Goal: Task Accomplishment & Management: Manage account settings

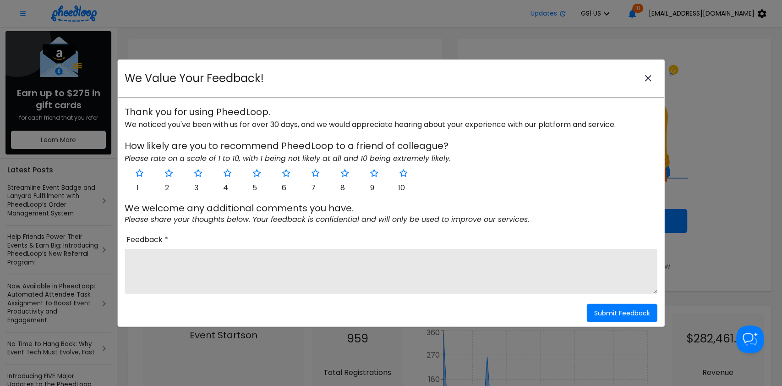
click at [645, 79] on icon "close-modal" at bounding box center [648, 78] width 11 height 11
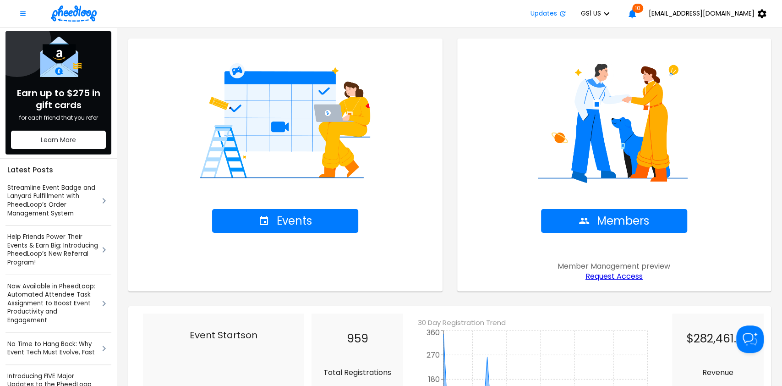
click at [601, 17] on span "GS1 US" at bounding box center [591, 13] width 20 height 7
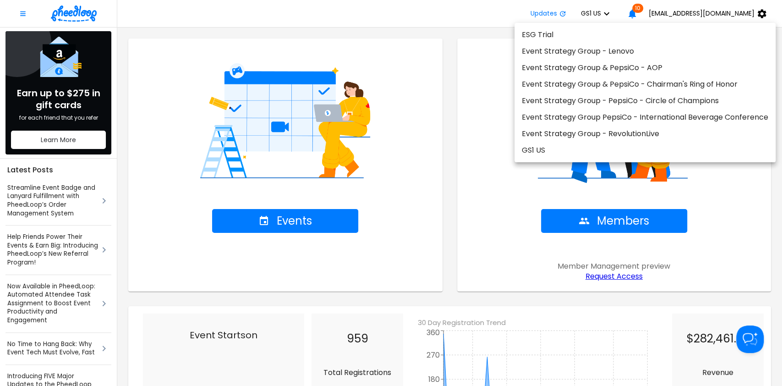
click at [450, 16] on div at bounding box center [391, 193] width 782 height 386
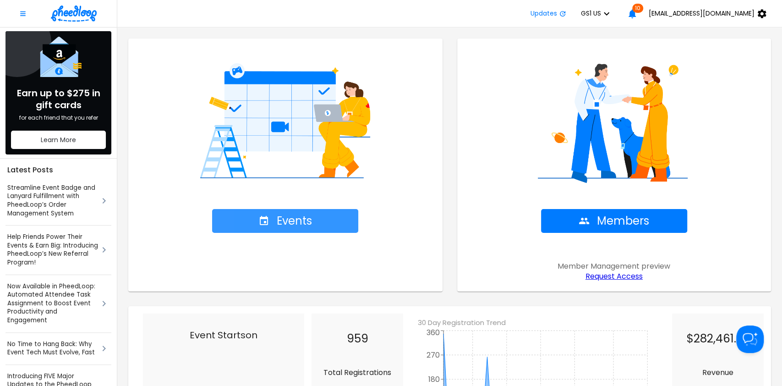
click at [292, 227] on span "Events" at bounding box center [285, 220] width 54 height 13
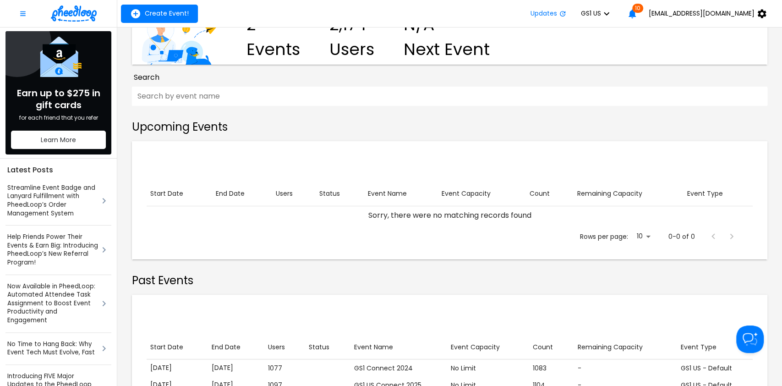
scroll to position [130, 0]
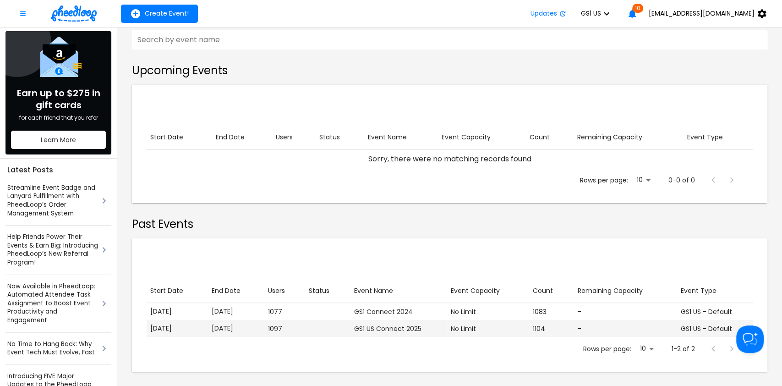
click at [337, 322] on td "Status" at bounding box center [327, 328] width 45 height 17
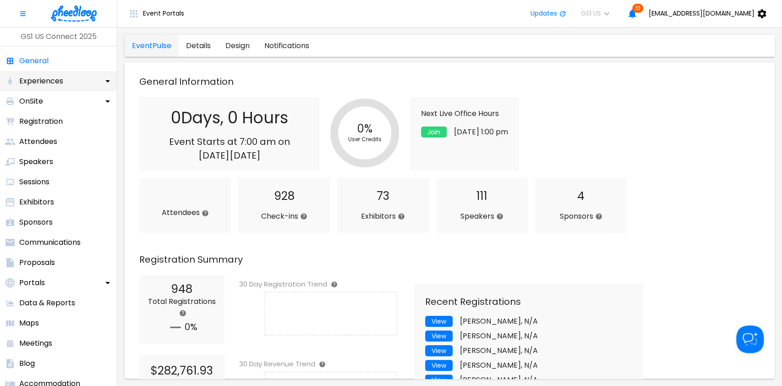
click at [67, 87] on div "Experiences" at bounding box center [58, 81] width 117 height 20
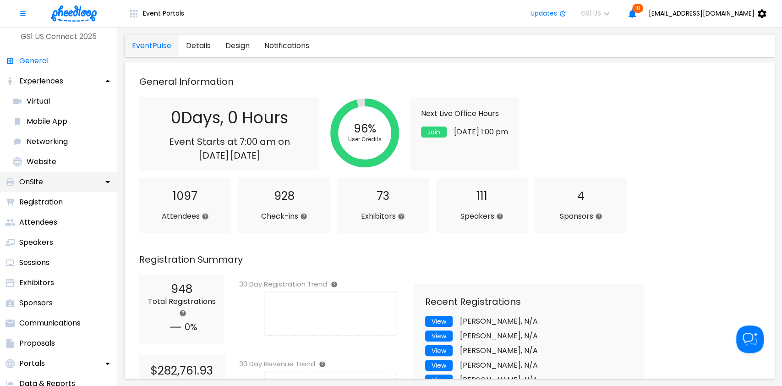
click at [56, 180] on div "OnSite" at bounding box center [58, 182] width 117 height 20
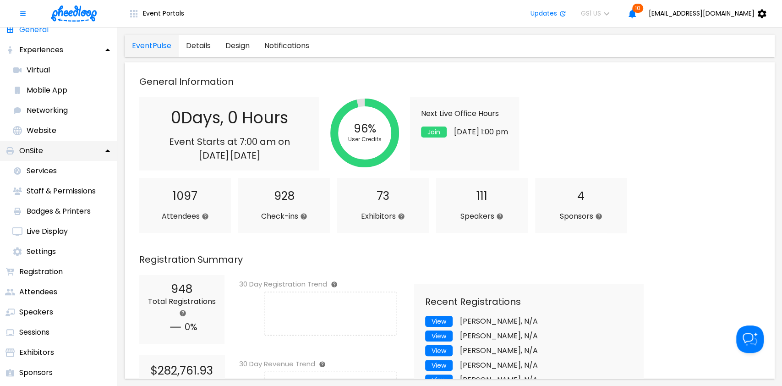
scroll to position [34, 0]
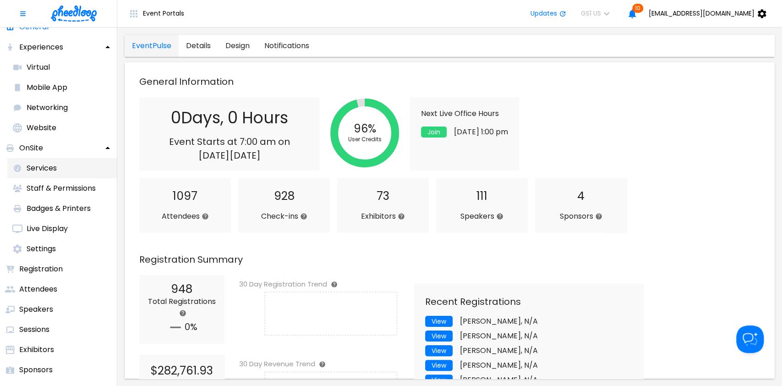
click at [41, 172] on p "Services" at bounding box center [42, 168] width 30 height 11
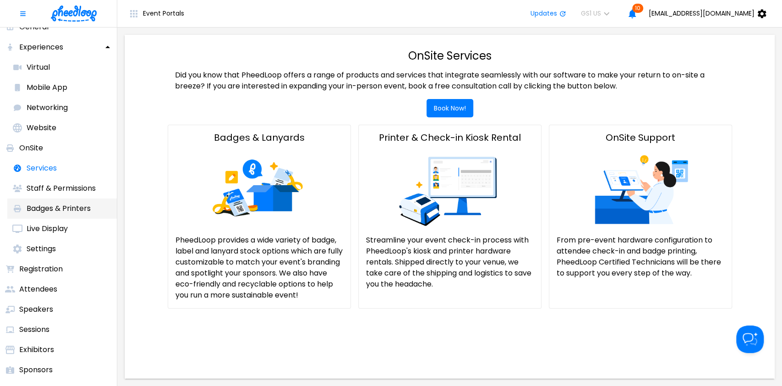
click at [41, 203] on p "Badges & Printers" at bounding box center [59, 208] width 64 height 11
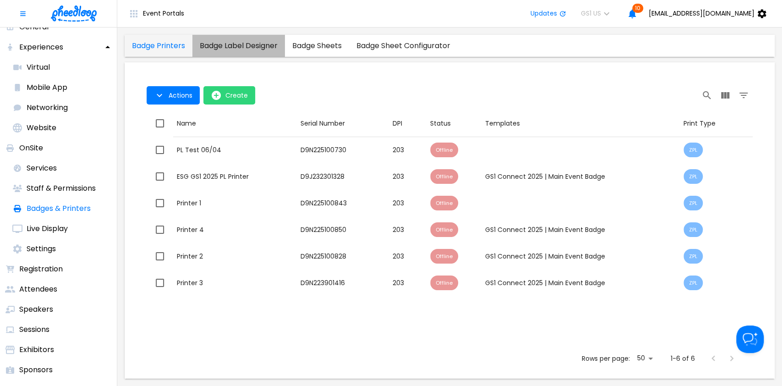
click at [210, 39] on link "badge label designer" at bounding box center [238, 46] width 93 height 22
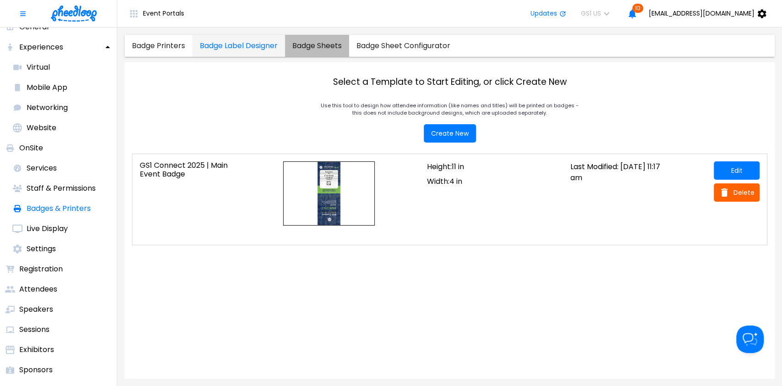
click at [309, 44] on div "badge sheets" at bounding box center [316, 45] width 49 height 9
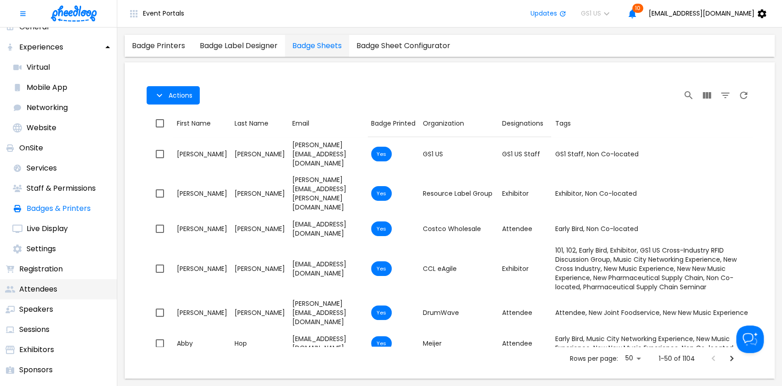
click at [37, 289] on p "Attendees" at bounding box center [38, 289] width 38 height 11
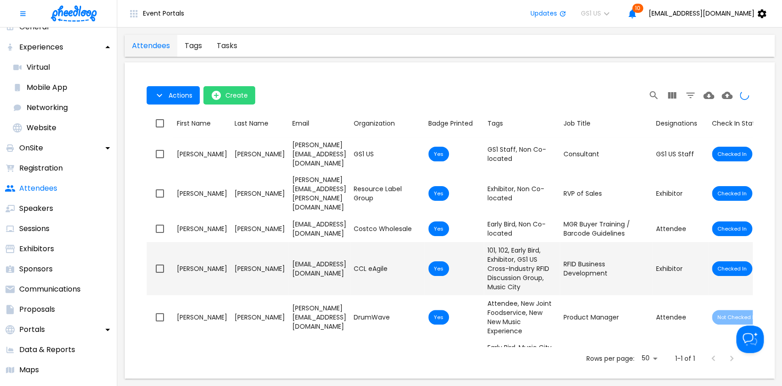
click at [213, 242] on td "First Name [PERSON_NAME]" at bounding box center [202, 268] width 58 height 53
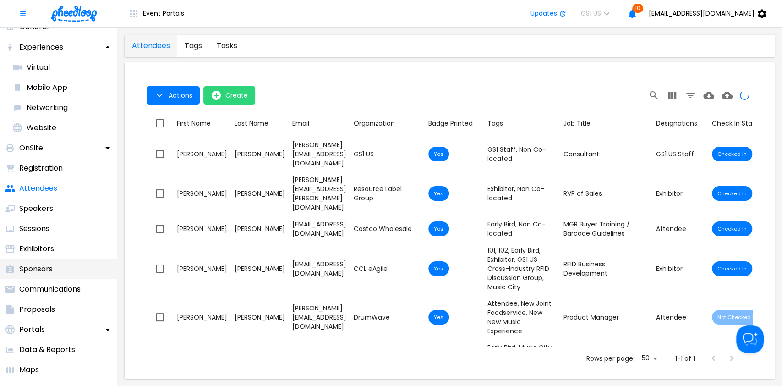
checkbox input "true"
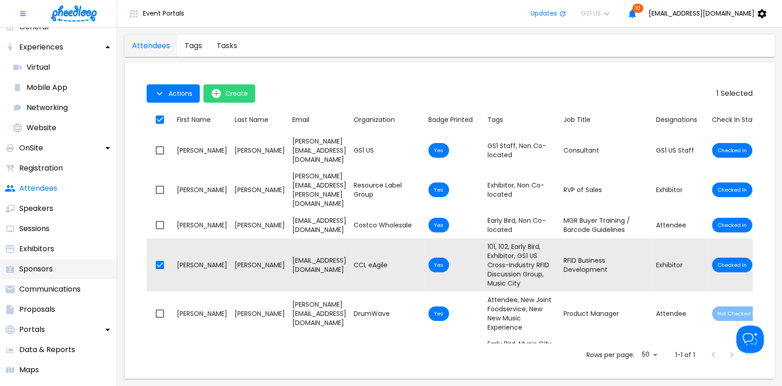
checkbox input "false"
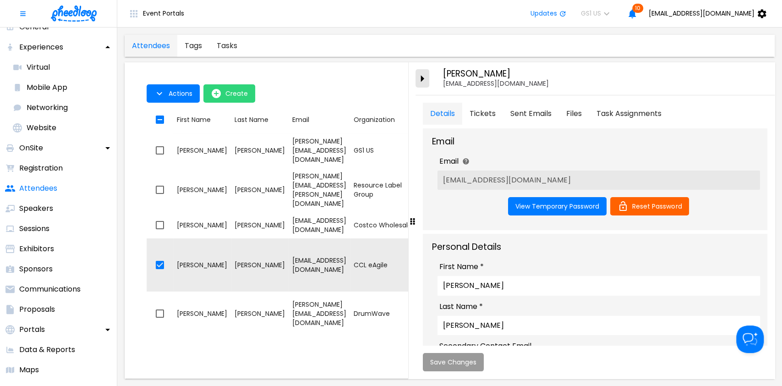
click at [418, 80] on icon "close-drawer" at bounding box center [422, 79] width 16 height 16
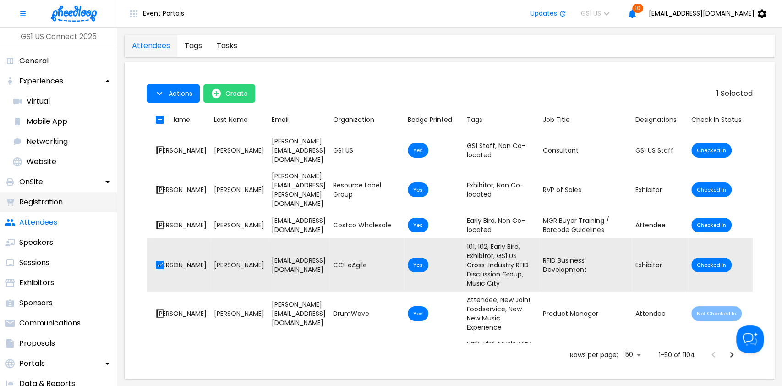
click at [66, 204] on li "Registration" at bounding box center [58, 202] width 117 height 20
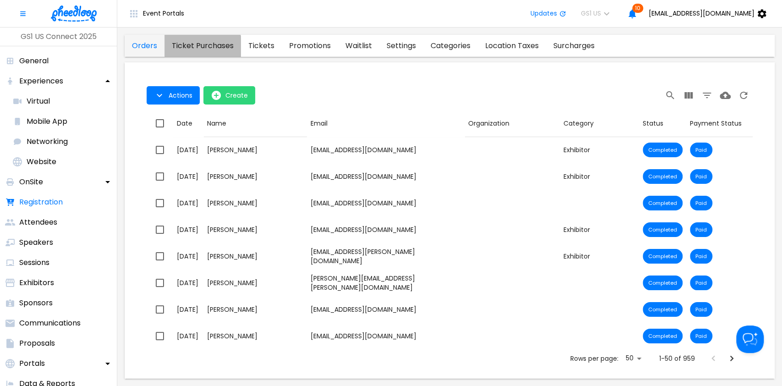
click at [198, 47] on purchases "ticket purchases" at bounding box center [202, 46] width 76 height 22
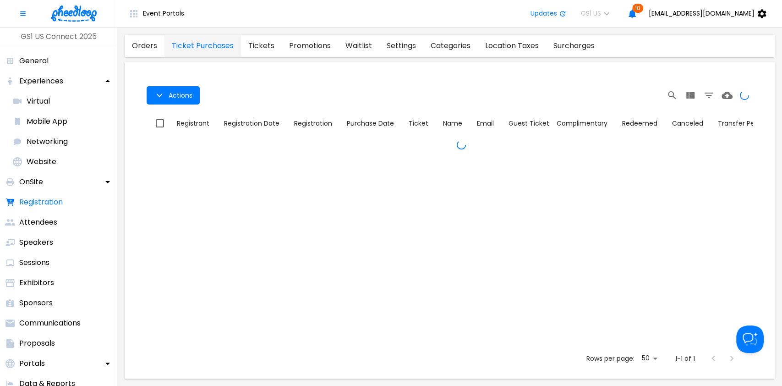
click at [262, 43] on link "tickets" at bounding box center [261, 46] width 41 height 22
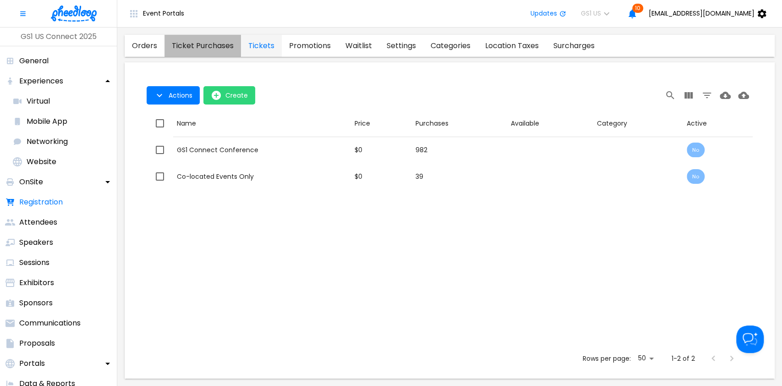
click at [219, 42] on purchases "ticket purchases" at bounding box center [202, 46] width 76 height 22
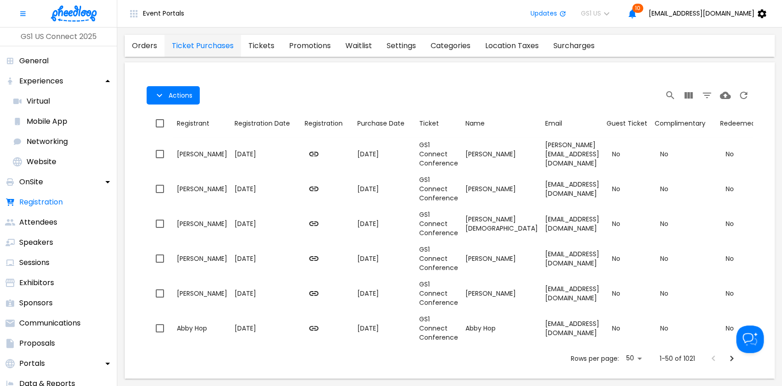
click at [304, 46] on link "promotions" at bounding box center [310, 46] width 56 height 22
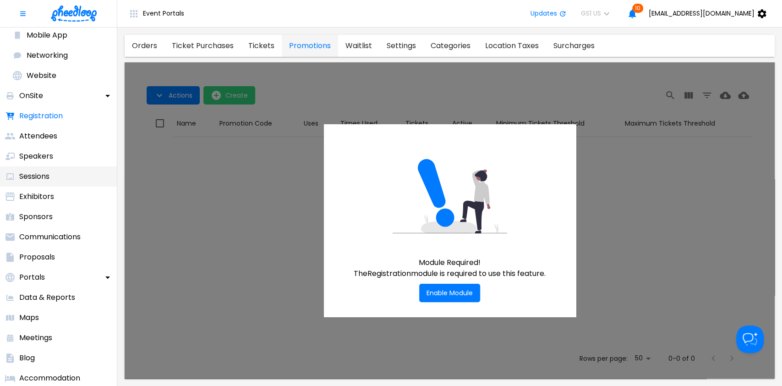
scroll to position [87, 0]
click at [76, 282] on div "Portals" at bounding box center [58, 277] width 117 height 20
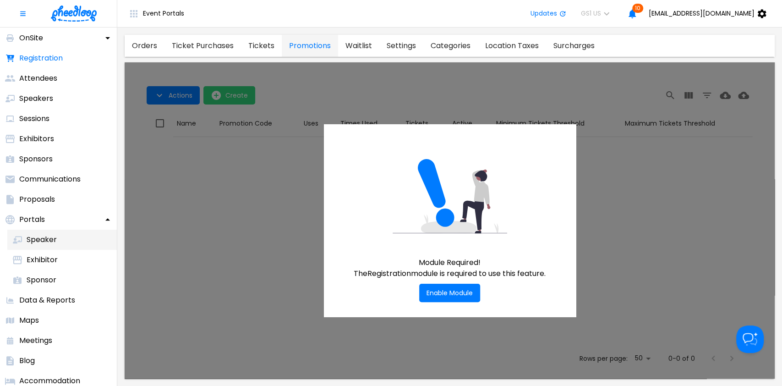
scroll to position [147, 0]
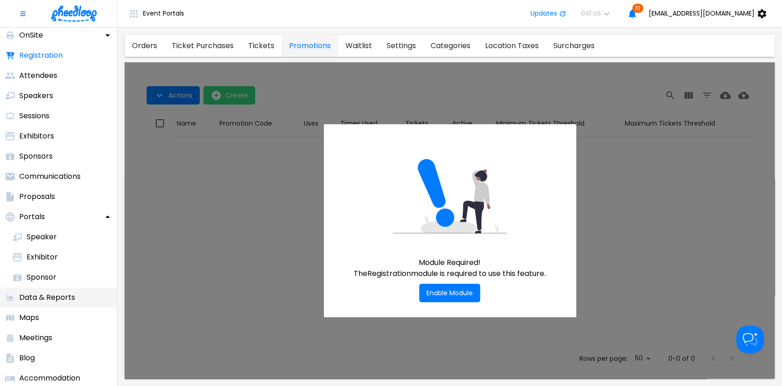
click at [39, 302] on p "Data & Reports" at bounding box center [47, 297] width 56 height 11
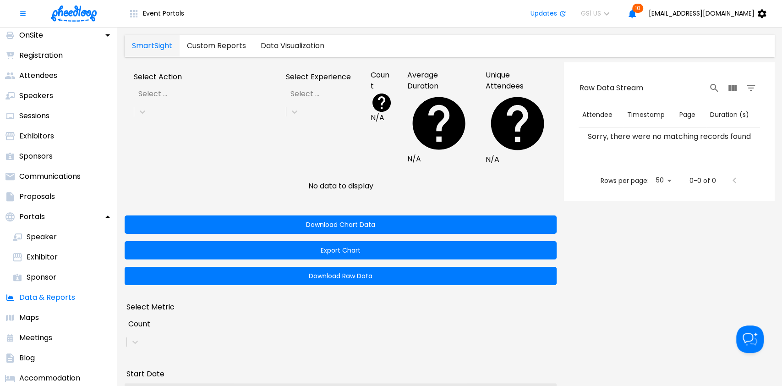
click at [225, 102] on div "Select ..." at bounding box center [200, 94] width 137 height 16
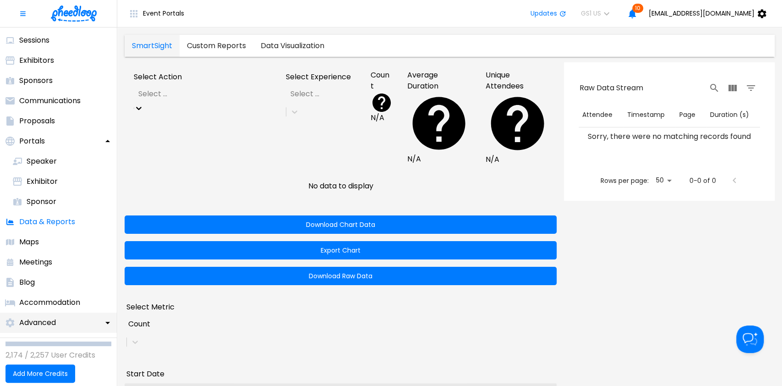
click at [46, 313] on div "Advanced" at bounding box center [30, 322] width 60 height 20
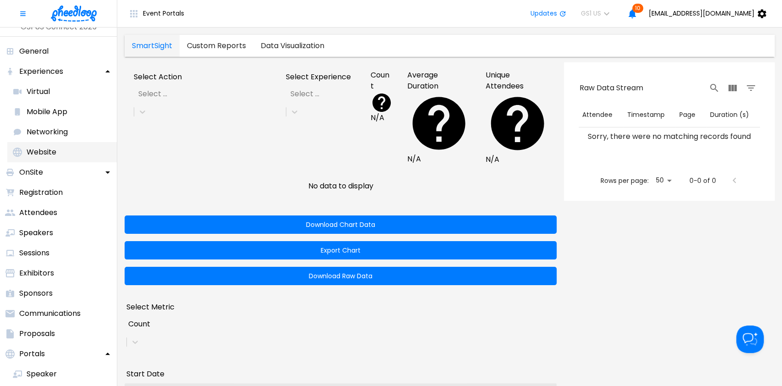
scroll to position [0, 0]
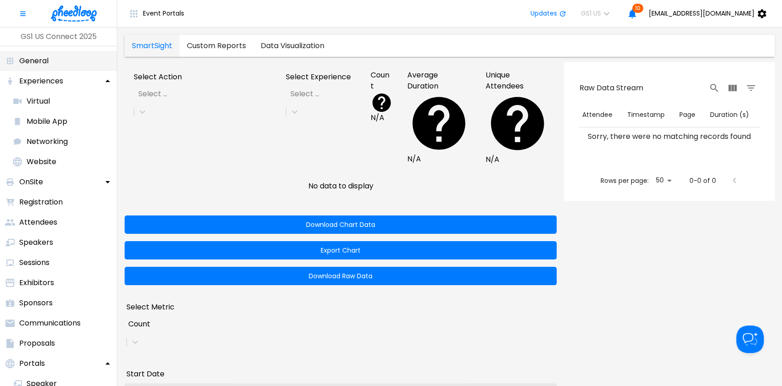
click at [49, 57] on li "General" at bounding box center [58, 61] width 117 height 20
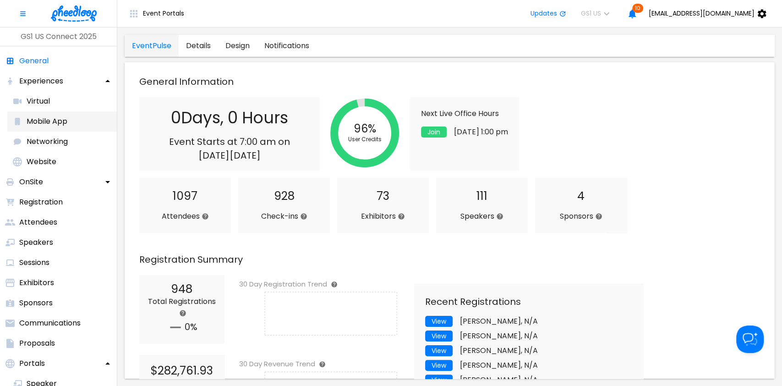
click at [56, 123] on p "Mobile App" at bounding box center [47, 121] width 41 height 11
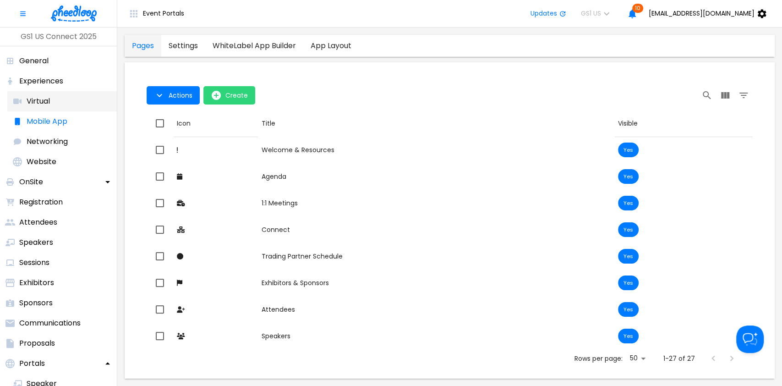
click at [56, 104] on li "Virtual" at bounding box center [61, 101] width 109 height 20
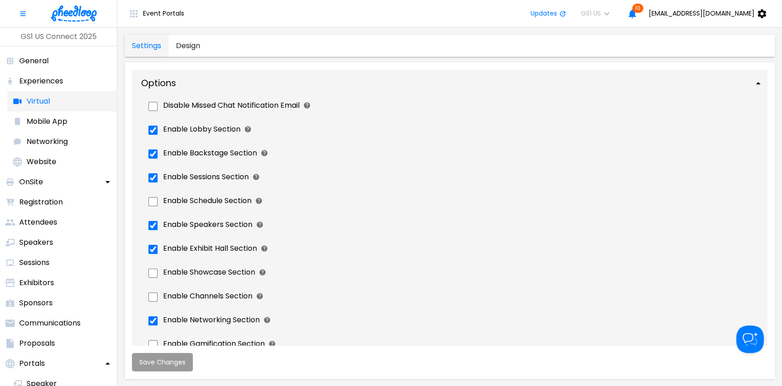
checkbox input "true"
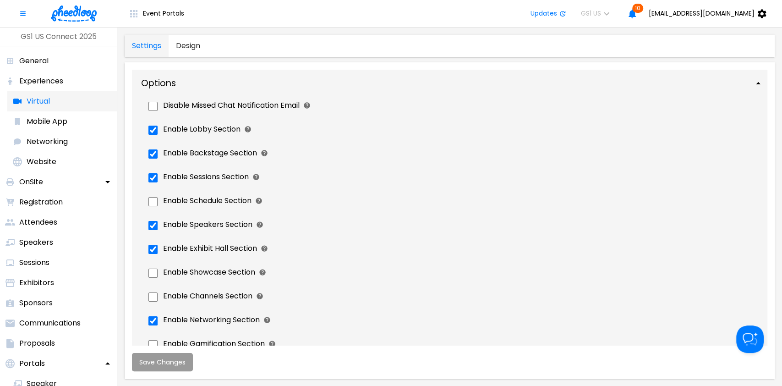
checkbox input "true"
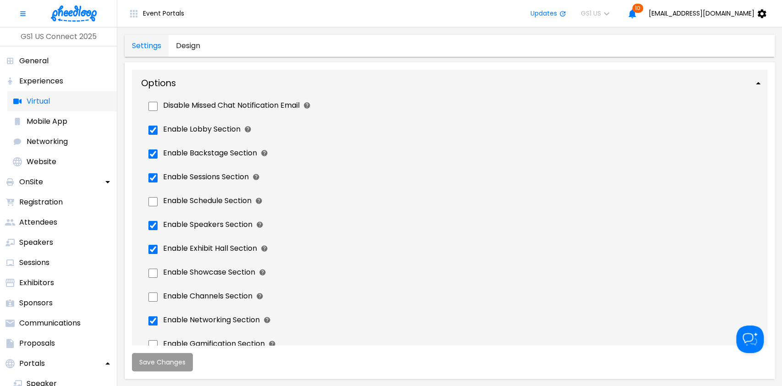
checkbox input "true"
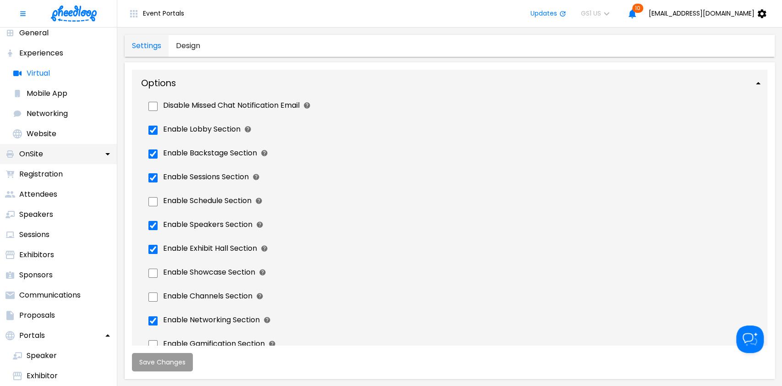
scroll to position [29, 0]
click at [44, 191] on p "Attendees" at bounding box center [38, 193] width 38 height 11
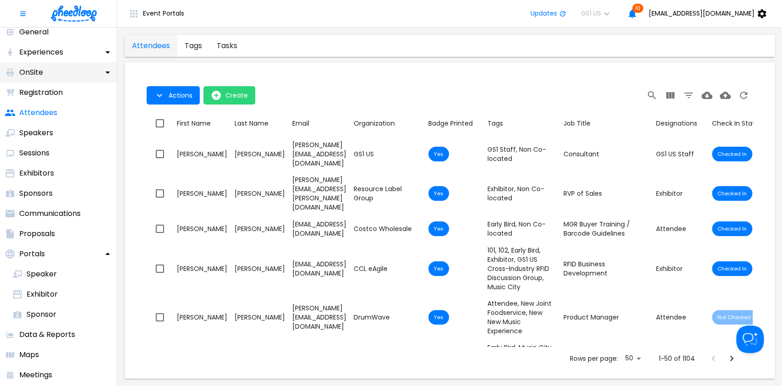
click at [60, 72] on div "OnSite" at bounding box center [58, 72] width 117 height 20
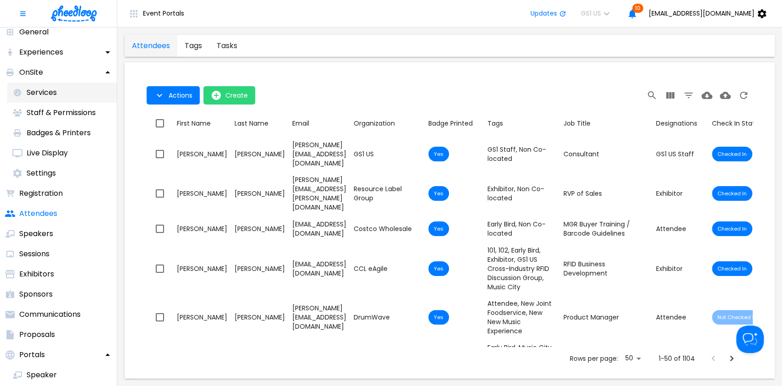
click at [55, 95] on p "Services" at bounding box center [42, 92] width 30 height 11
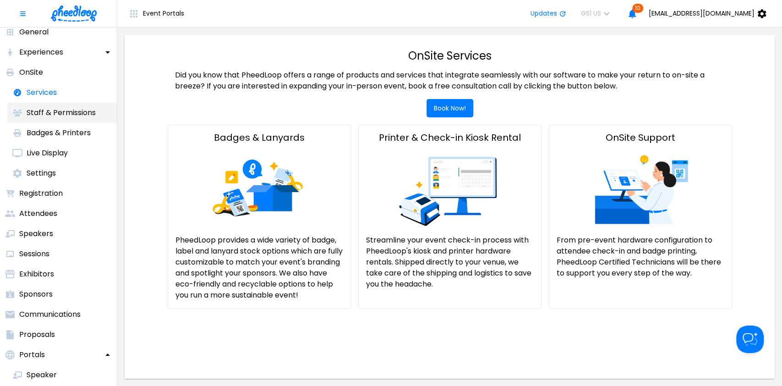
click at [52, 111] on p "Staff & Permissions" at bounding box center [61, 112] width 69 height 11
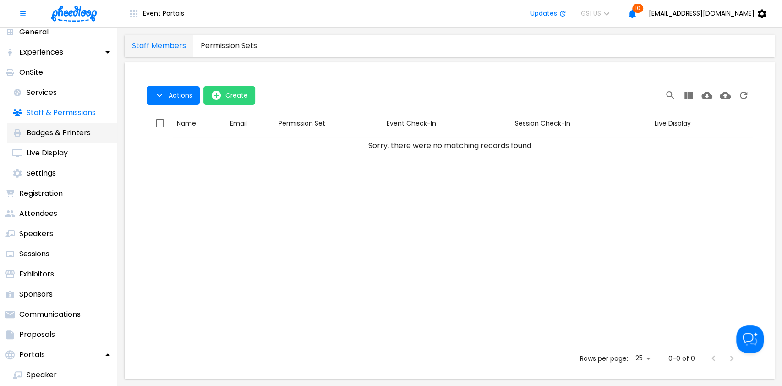
click at [52, 126] on li "Badges & Printers" at bounding box center [61, 133] width 109 height 20
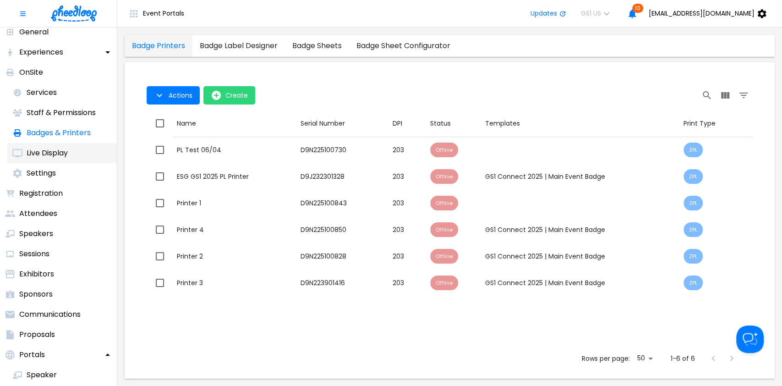
click at [55, 146] on li "Live Display" at bounding box center [61, 153] width 109 height 20
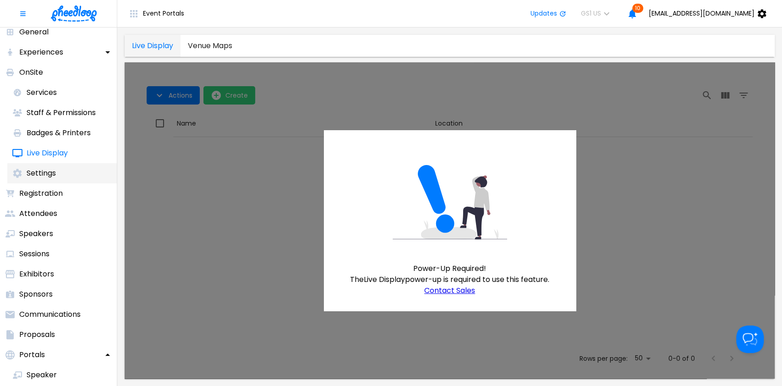
click at [47, 170] on p "Settings" at bounding box center [41, 173] width 29 height 11
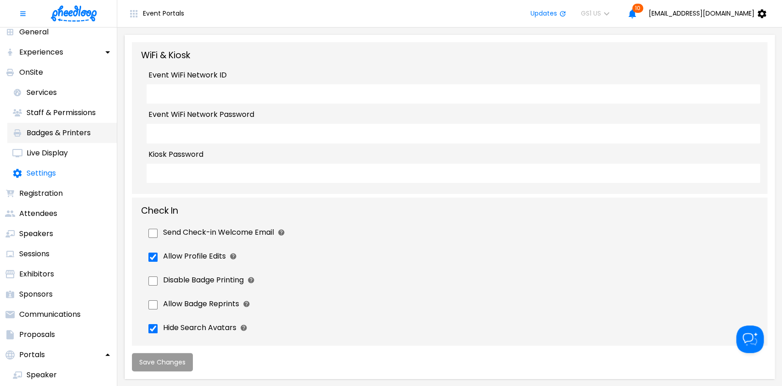
click at [57, 133] on p "Badges & Printers" at bounding box center [59, 132] width 64 height 11
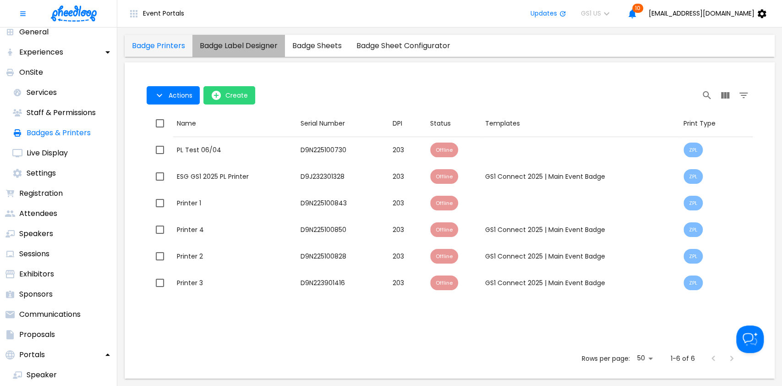
click at [231, 35] on link "badge label designer" at bounding box center [238, 46] width 93 height 22
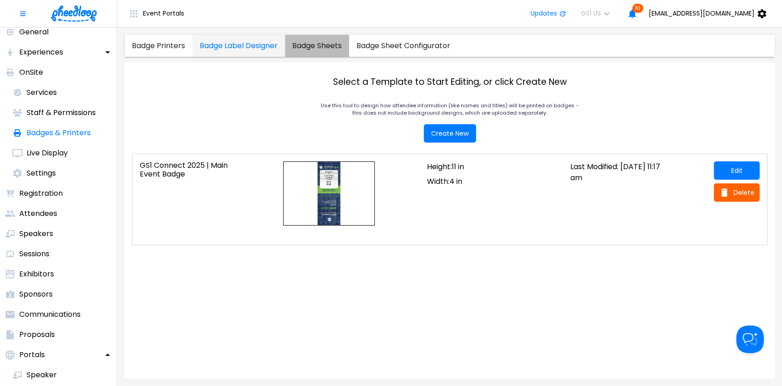
click at [304, 45] on div "badge sheets" at bounding box center [316, 45] width 49 height 9
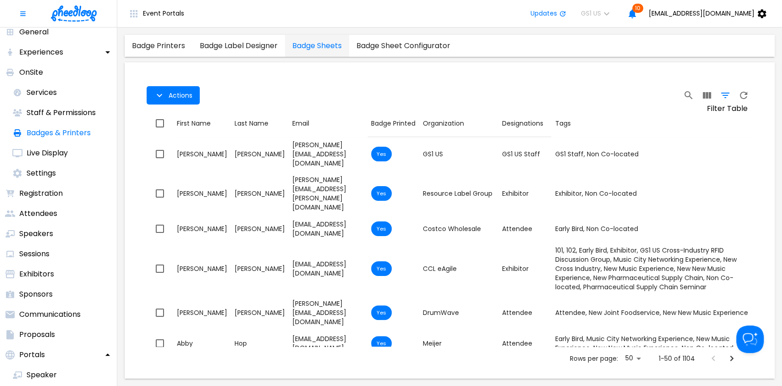
click at [722, 91] on icon "Filter Table" at bounding box center [725, 95] width 11 height 11
click at [704, 154] on body "Event Portals Updates GS1 US 10 [EMAIL_ADDRESS][DOMAIN_NAME] GS1 US Connect 202…" at bounding box center [391, 193] width 782 height 386
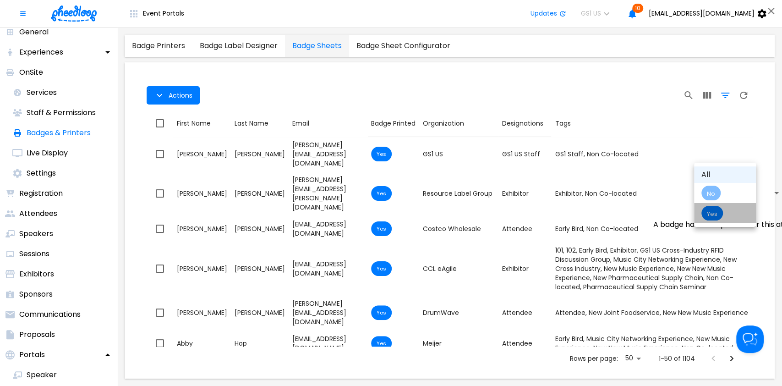
click at [710, 206] on div "Yes" at bounding box center [712, 213] width 22 height 15
type input "true"
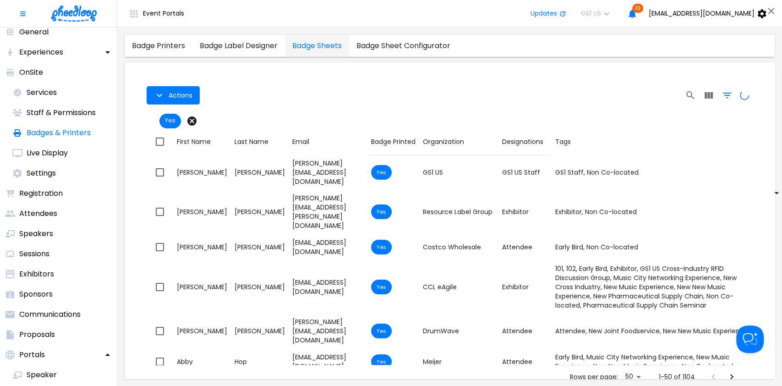
click at [597, 112] on div at bounding box center [391, 193] width 782 height 386
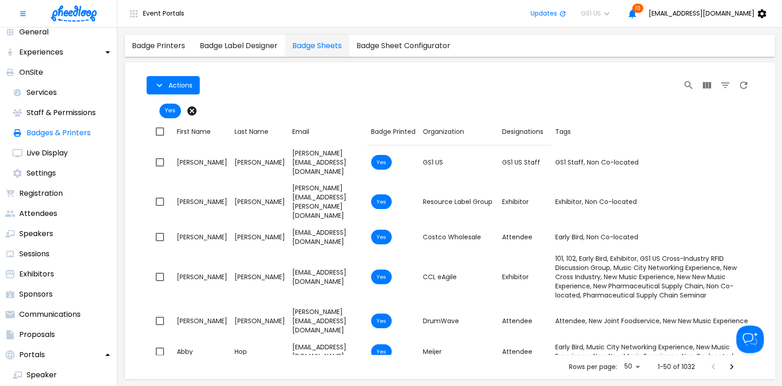
click at [362, 98] on div "Actions" at bounding box center [450, 85] width 606 height 29
